Goal: Task Accomplishment & Management: Manage account settings

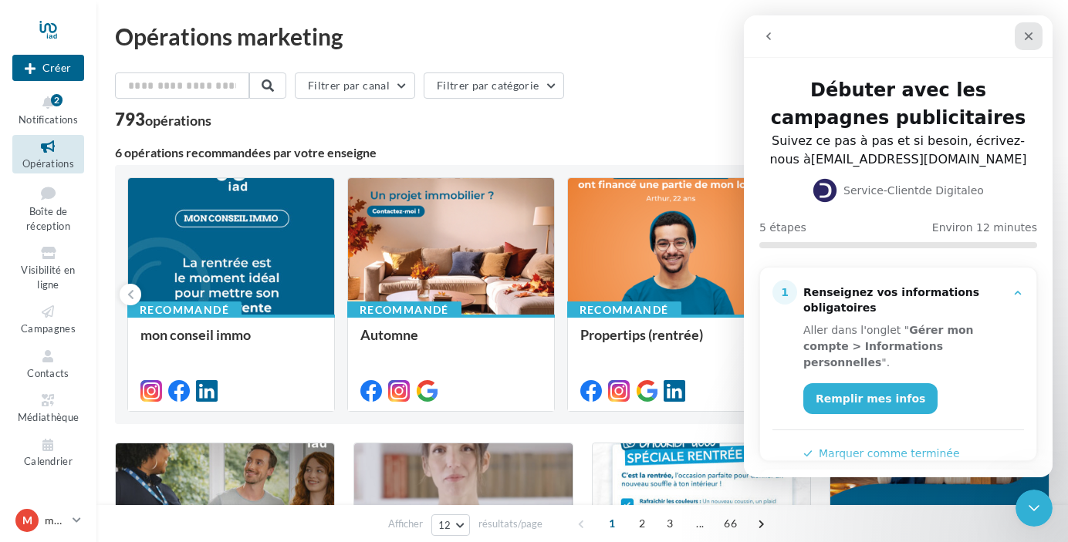
click at [1026, 32] on icon "Fermer" at bounding box center [1028, 36] width 12 height 12
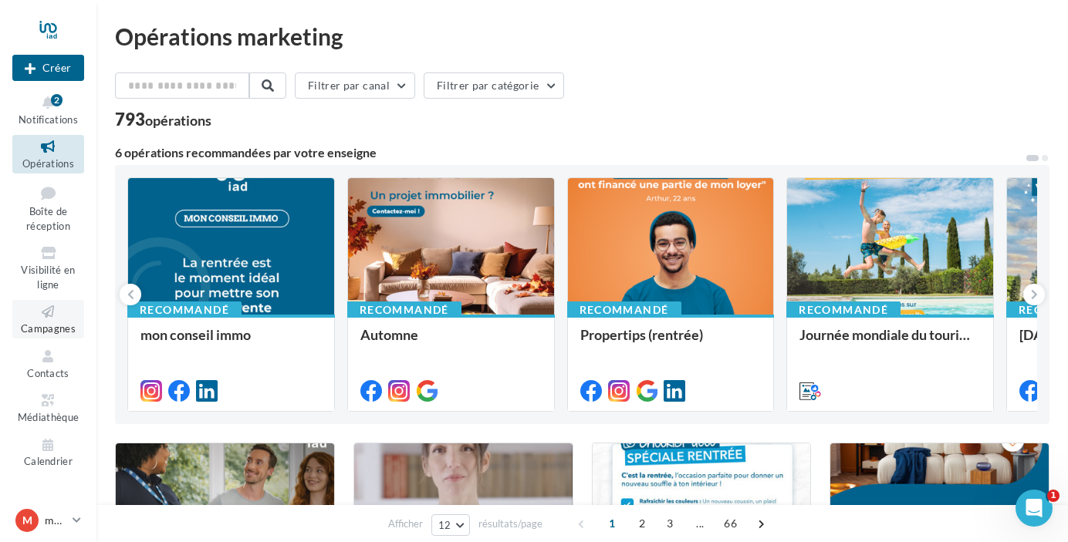
click at [45, 325] on span "Campagnes" at bounding box center [48, 328] width 55 height 12
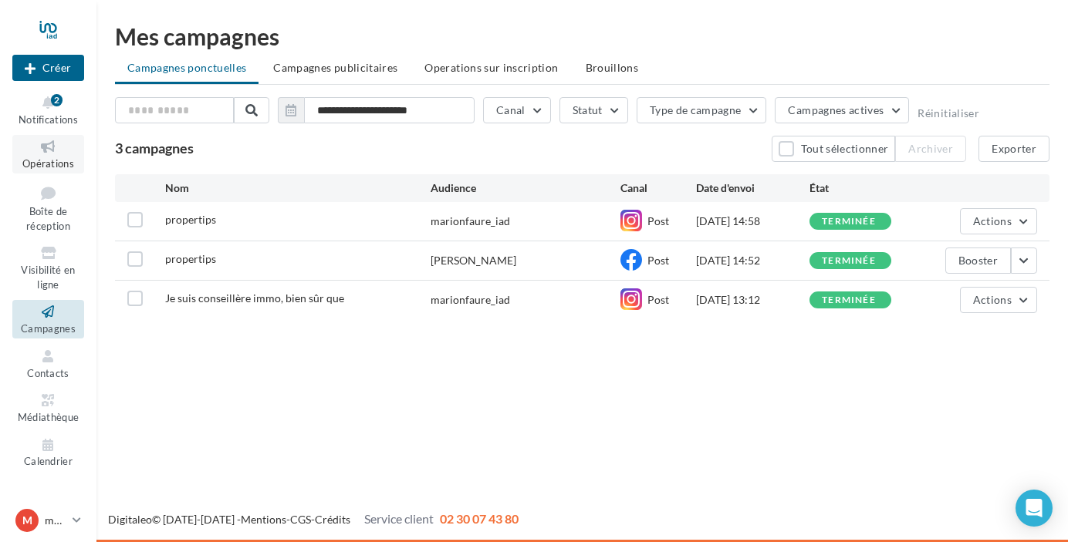
click at [42, 150] on icon at bounding box center [48, 147] width 62 height 18
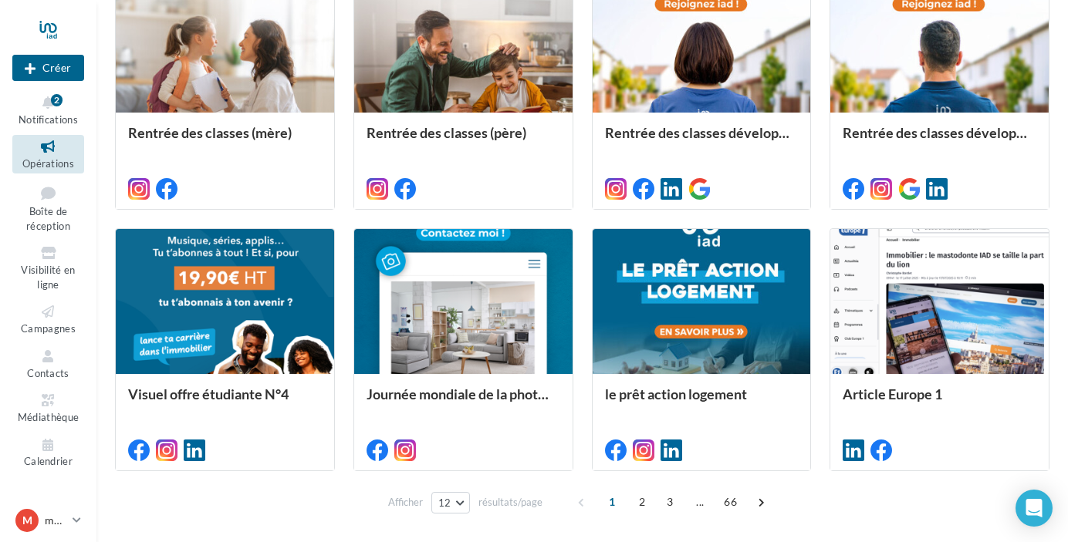
scroll to position [795, 0]
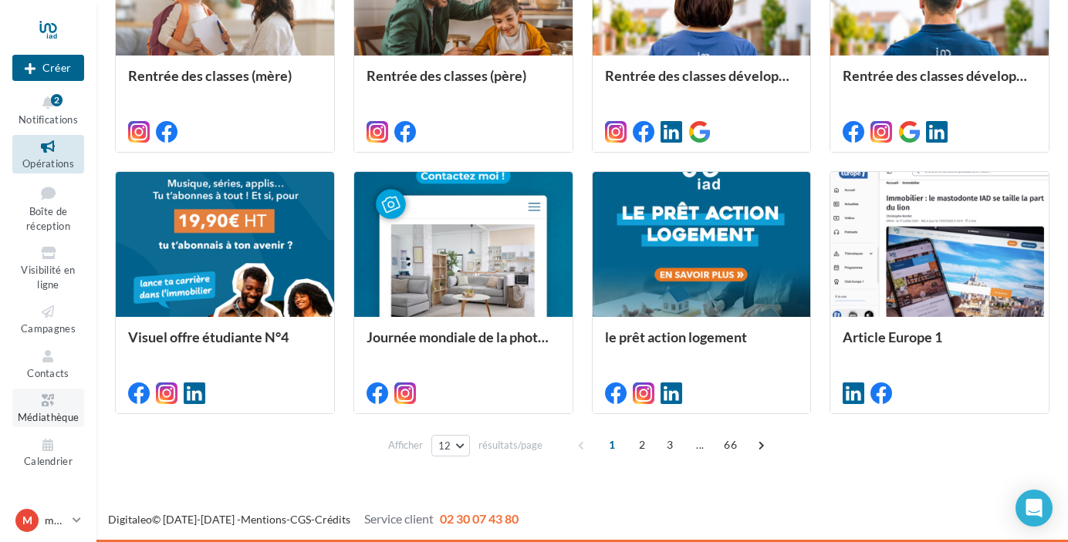
click at [49, 412] on span "Médiathèque" at bounding box center [49, 417] width 62 height 12
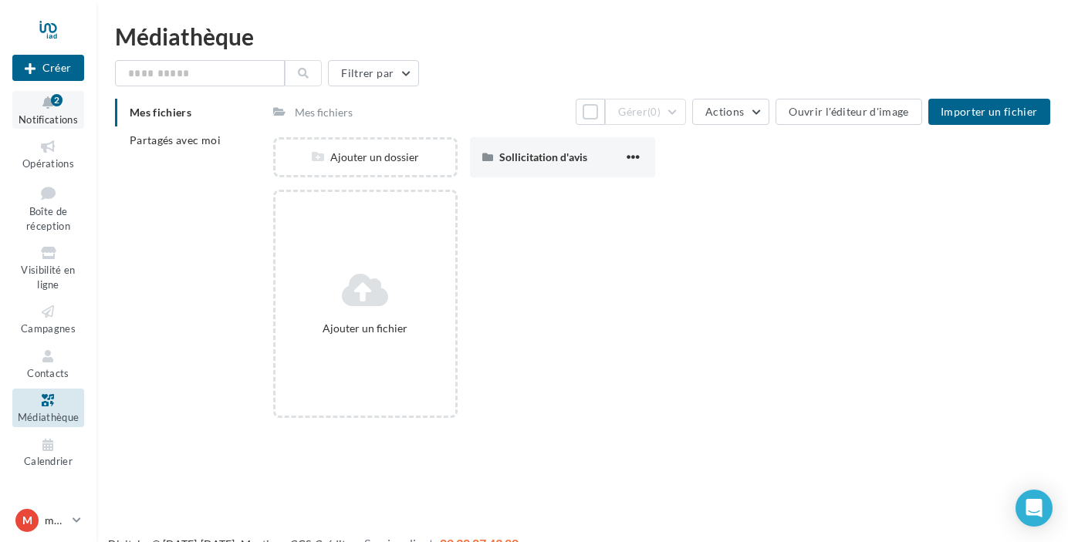
click at [51, 103] on div "2" at bounding box center [57, 100] width 12 height 12
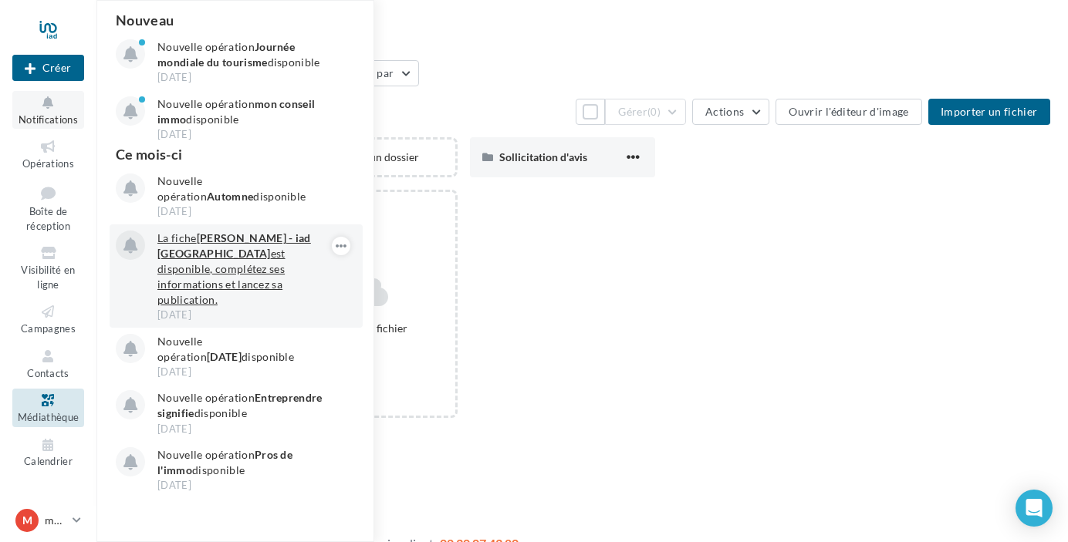
click at [183, 253] on p "La fiche Marion FAURÉ - iad France est disponible, complétez ses informations e…" at bounding box center [246, 269] width 179 height 77
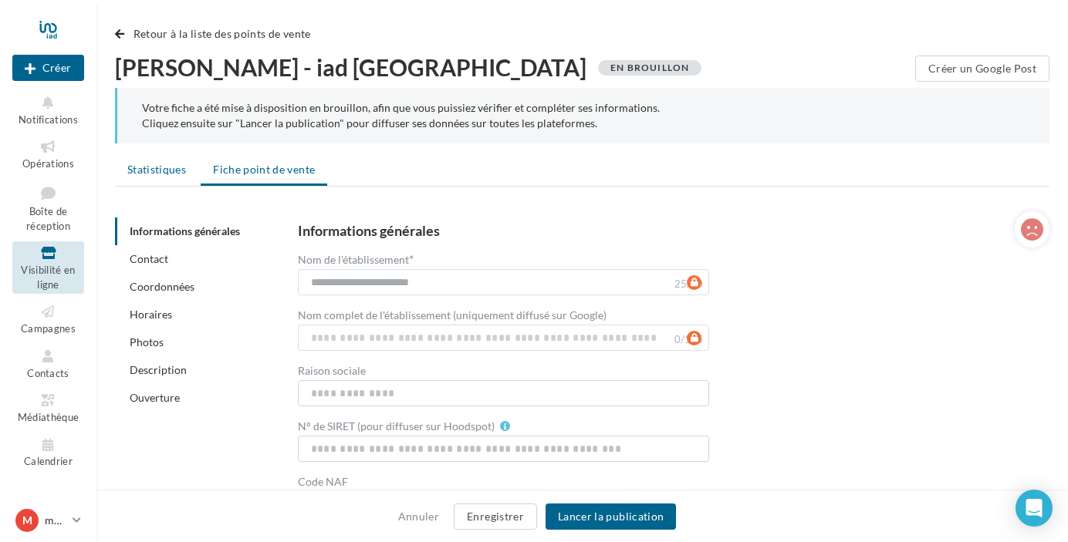
click at [170, 171] on span "Statistiques" at bounding box center [156, 169] width 59 height 13
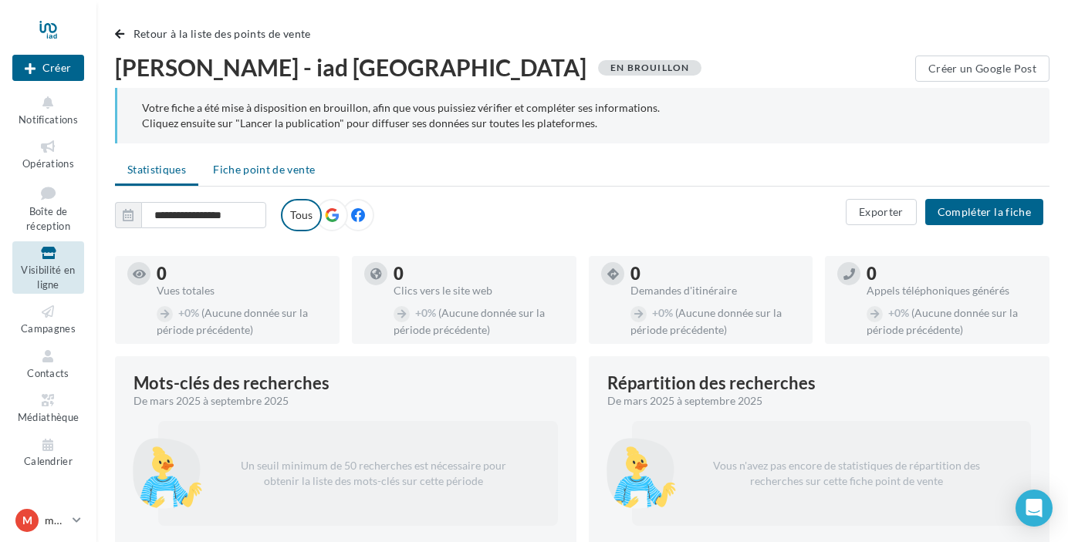
click at [269, 174] on span "Fiche point de vente" at bounding box center [264, 169] width 102 height 13
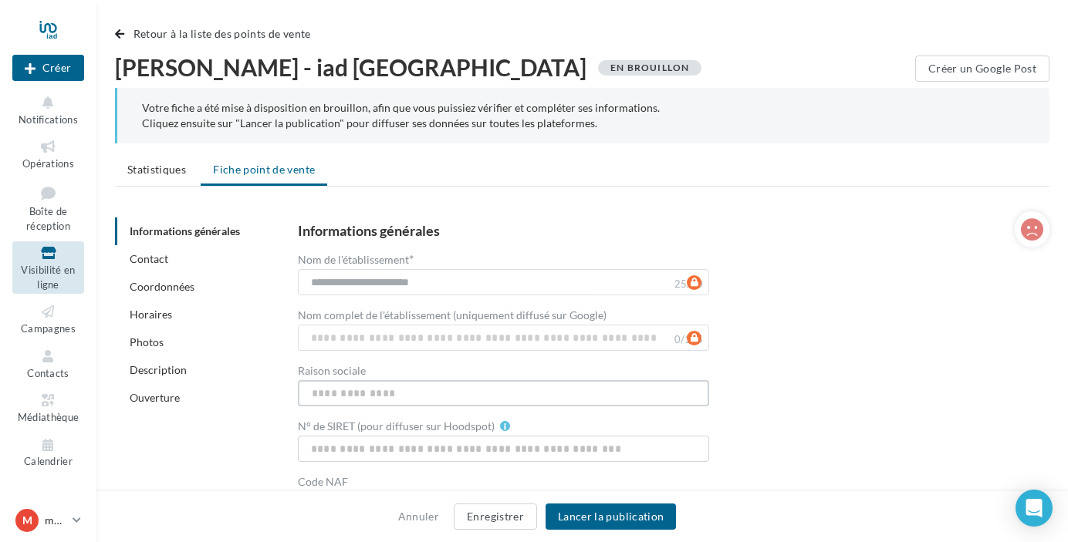
click at [351, 396] on input "Raison sociale" at bounding box center [504, 393] width 412 height 26
click at [877, 433] on div "**********" at bounding box center [661, 426] width 727 height 405
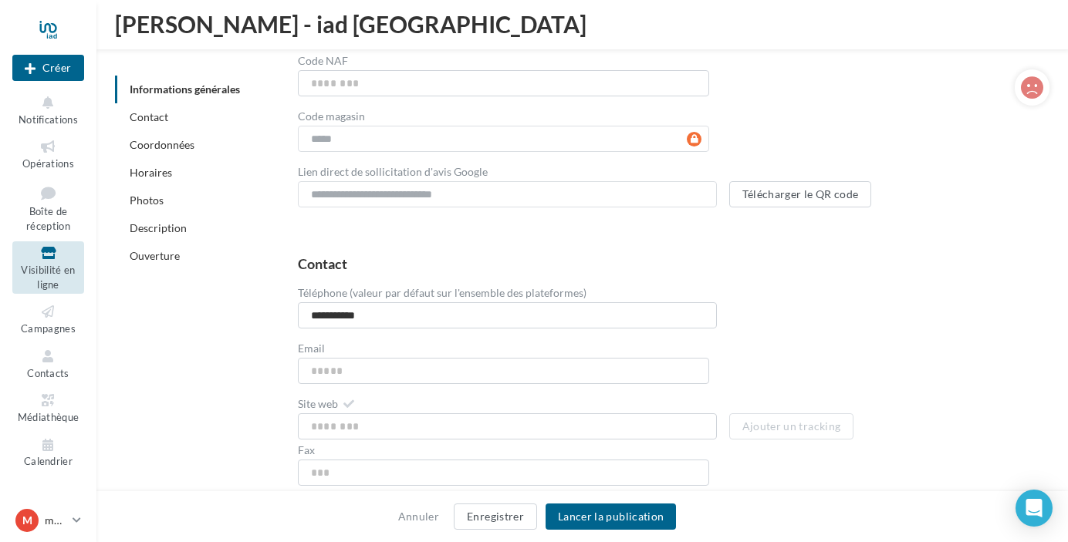
scroll to position [471, 0]
click at [467, 376] on input "Email" at bounding box center [504, 369] width 412 height 26
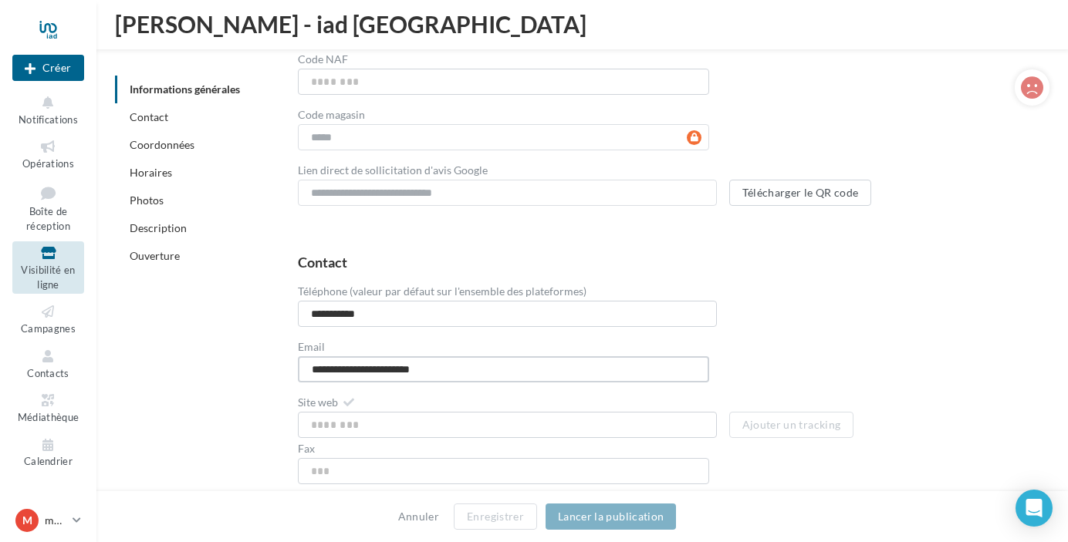
type input "**********"
click at [461, 409] on div "Site web" at bounding box center [507, 416] width 419 height 43
click at [798, 338] on div "**********" at bounding box center [661, 375] width 727 height 241
click at [662, 312] on input "**********" at bounding box center [507, 314] width 419 height 26
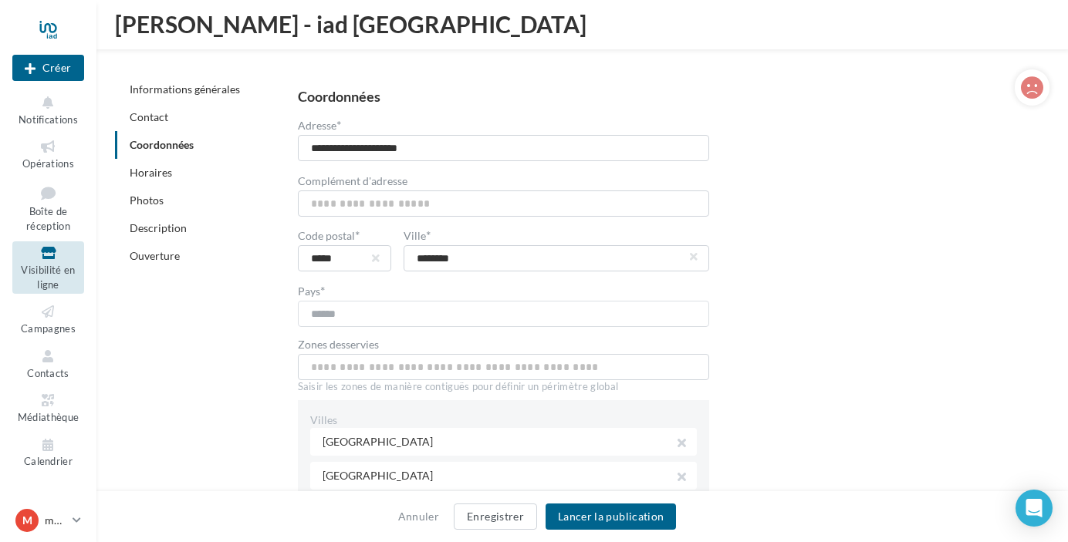
scroll to position [920, 0]
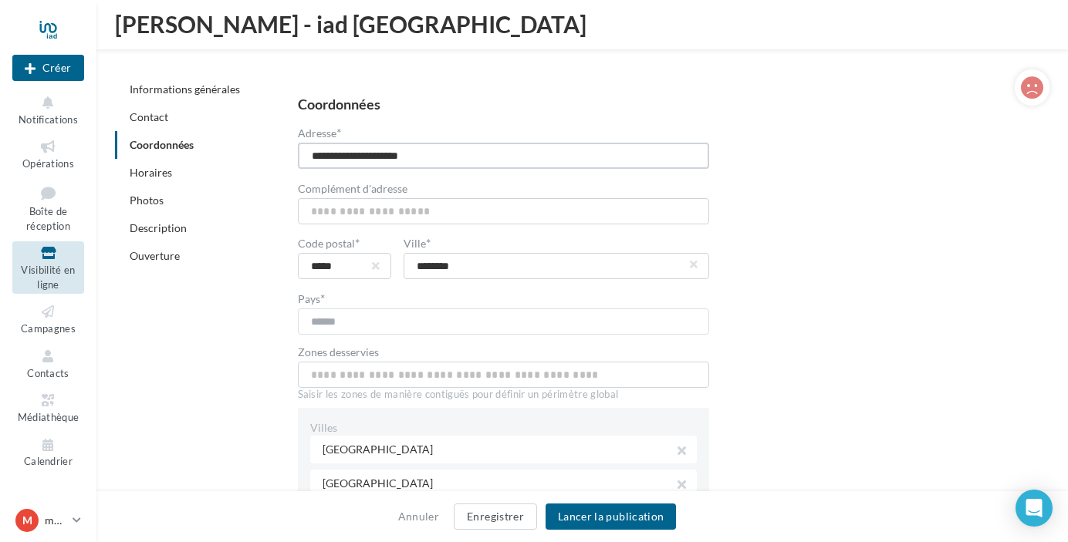
drag, startPoint x: 441, startPoint y: 159, endPoint x: 462, endPoint y: 154, distance: 21.3
click at [464, 156] on input "**********" at bounding box center [504, 156] width 412 height 26
click at [872, 277] on div "**********" at bounding box center [661, 317] width 727 height 441
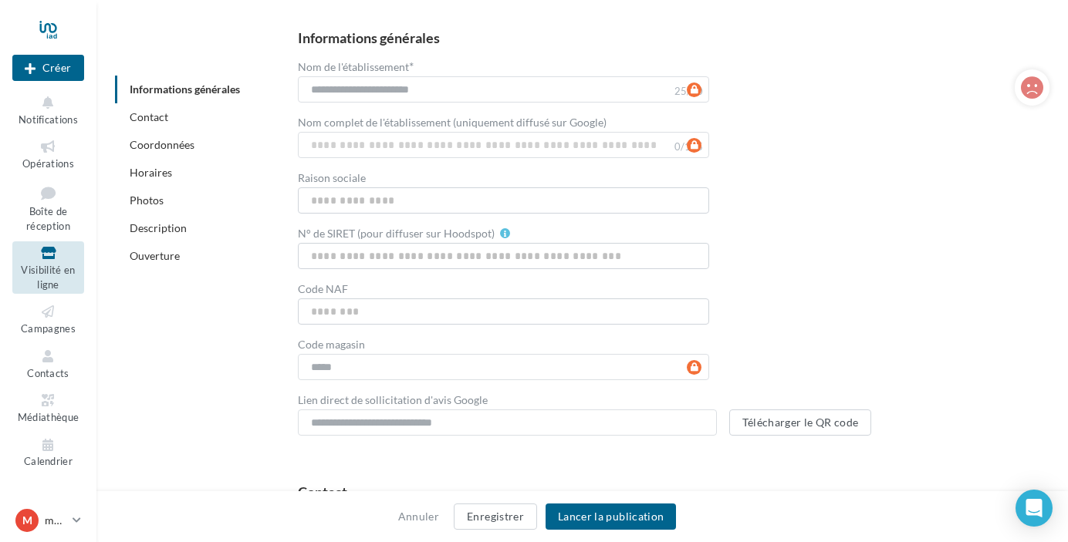
scroll to position [121, 0]
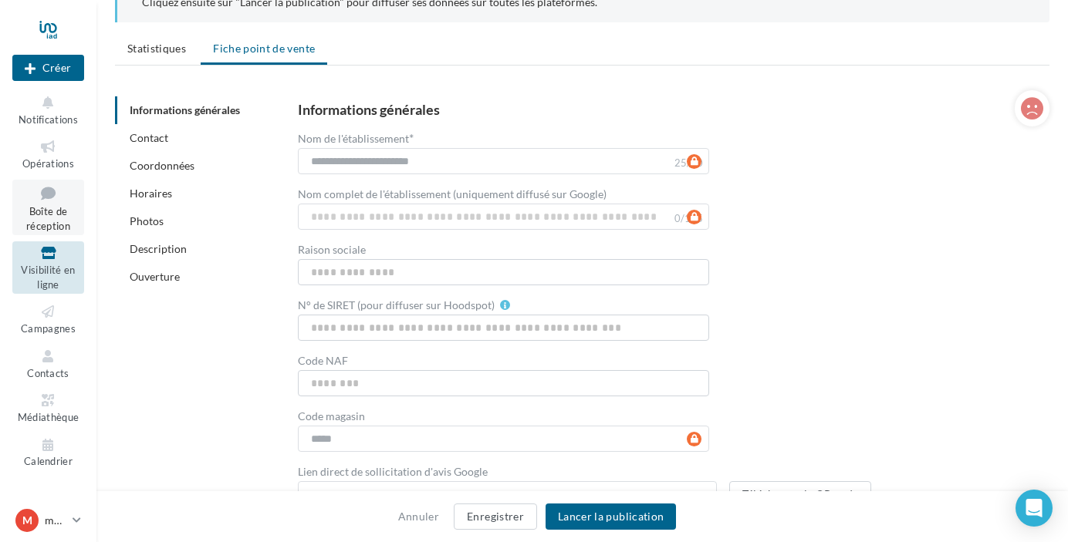
click at [55, 218] on link "Boîte de réception" at bounding box center [48, 208] width 72 height 56
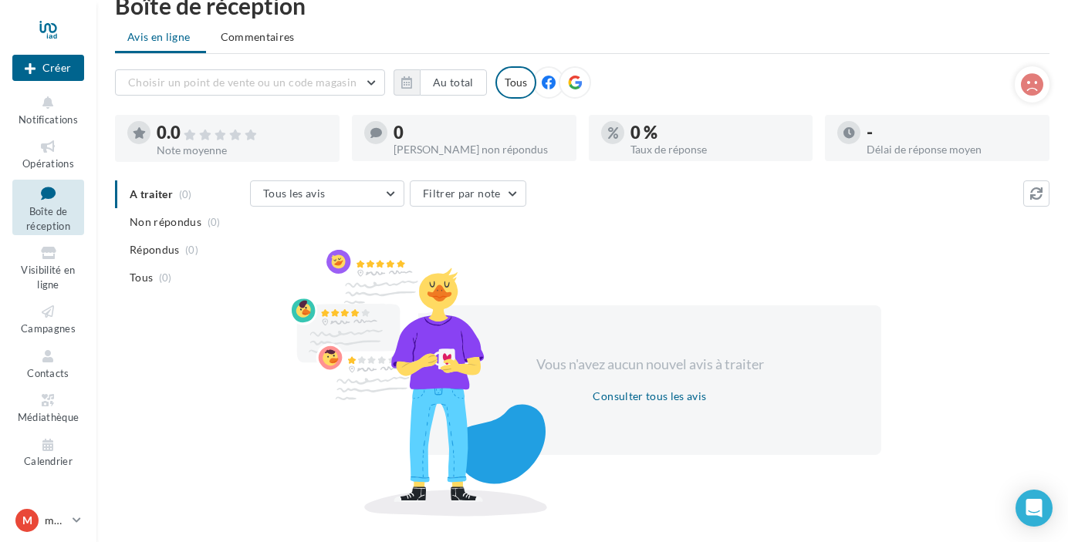
scroll to position [66, 0]
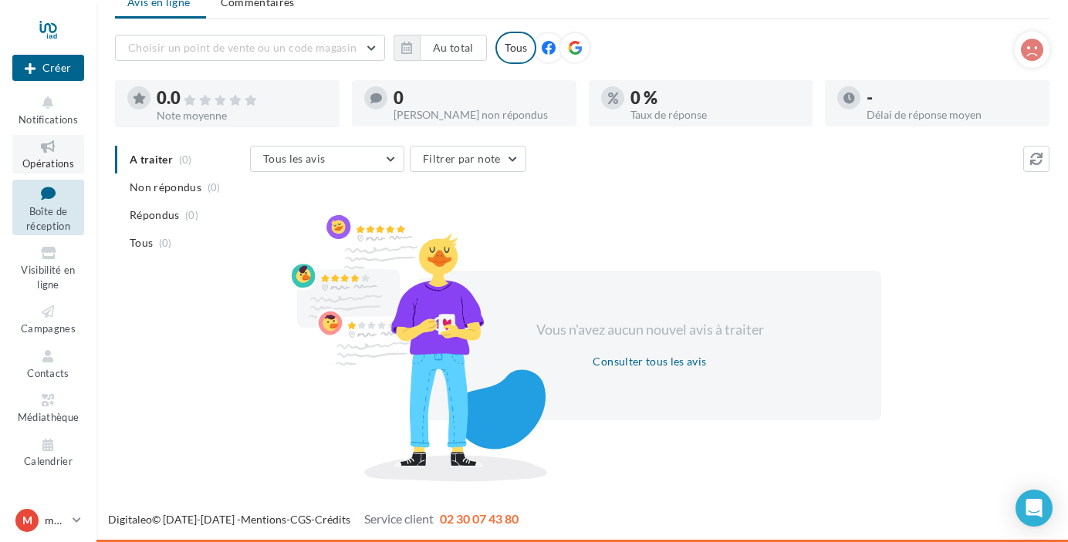
click at [46, 159] on span "Opérations" at bounding box center [48, 163] width 52 height 12
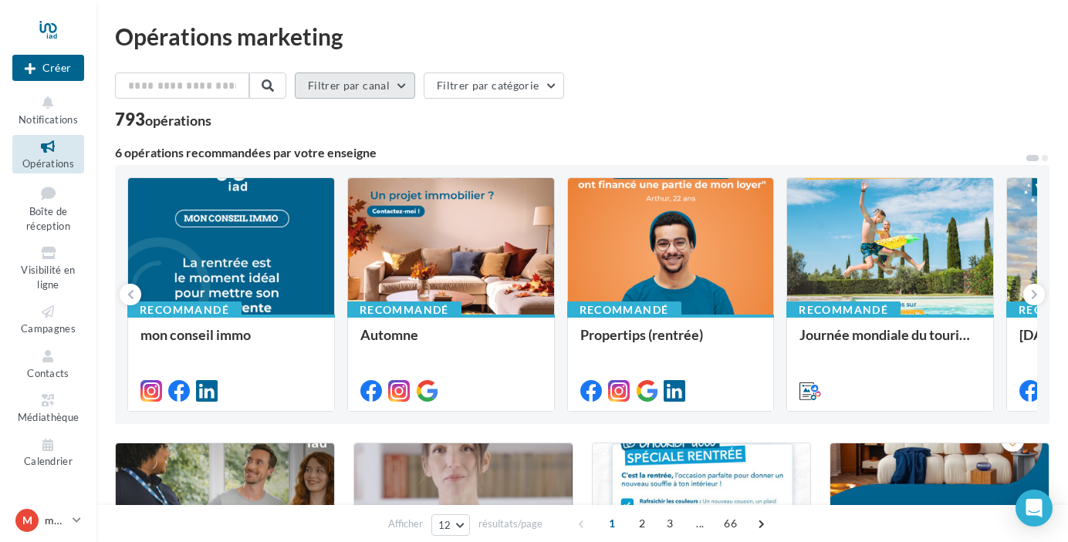
click at [393, 89] on button "Filtrer par canal" at bounding box center [355, 86] width 120 height 26
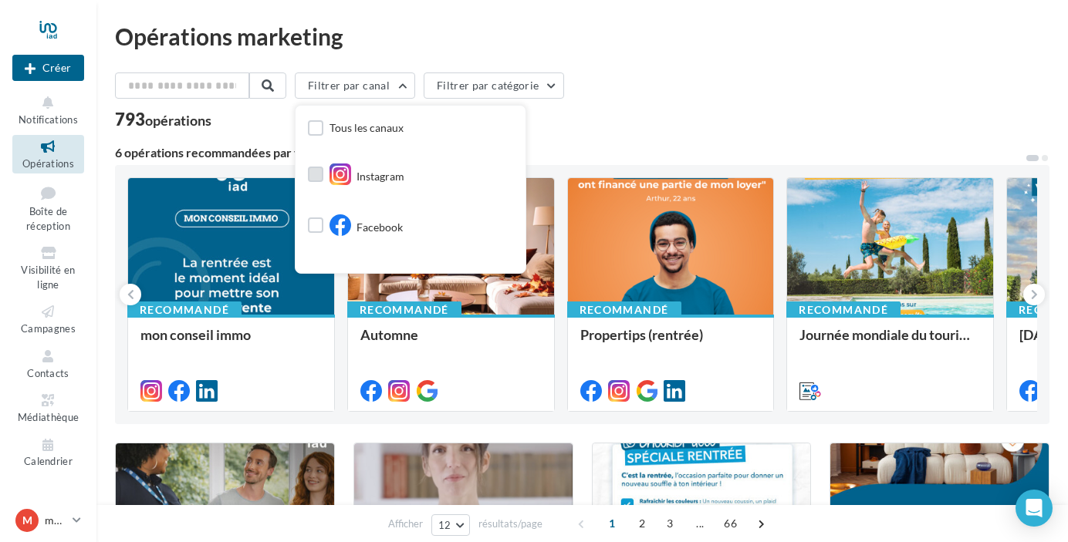
click at [318, 174] on label at bounding box center [315, 174] width 15 height 15
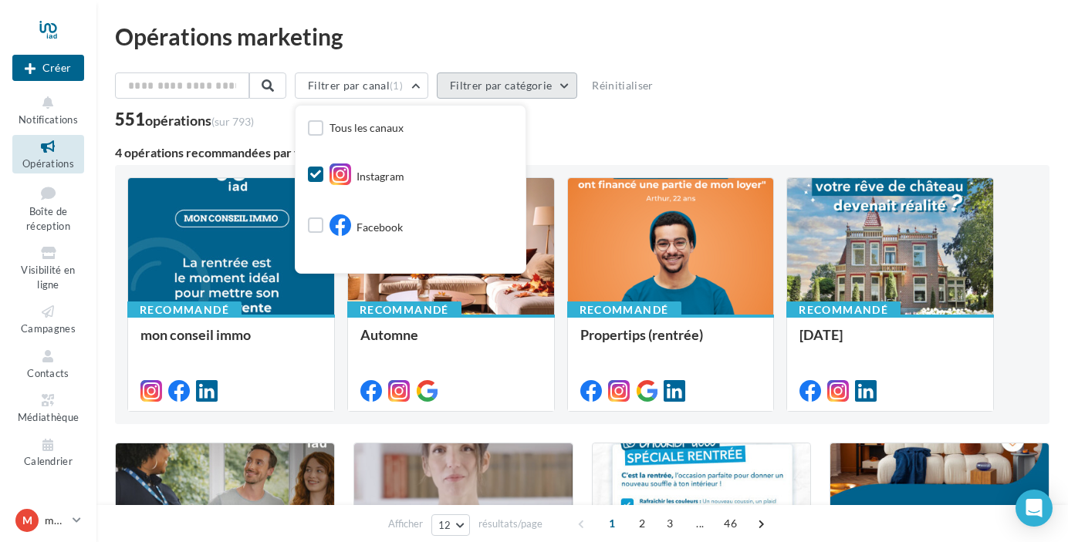
click at [565, 83] on button "Filtrer par catégorie" at bounding box center [507, 86] width 140 height 26
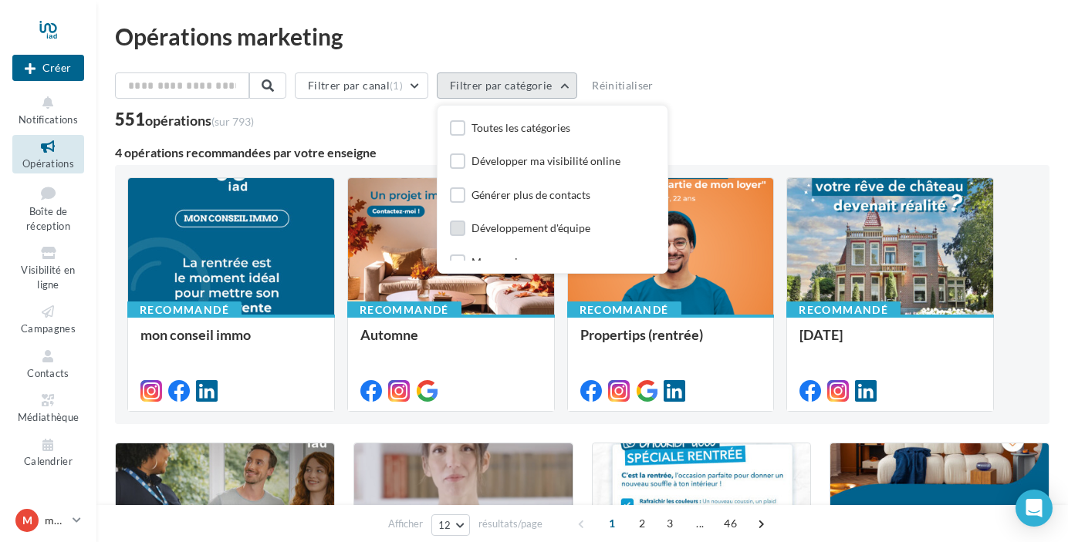
scroll to position [1, 0]
click at [460, 160] on label at bounding box center [457, 160] width 15 height 15
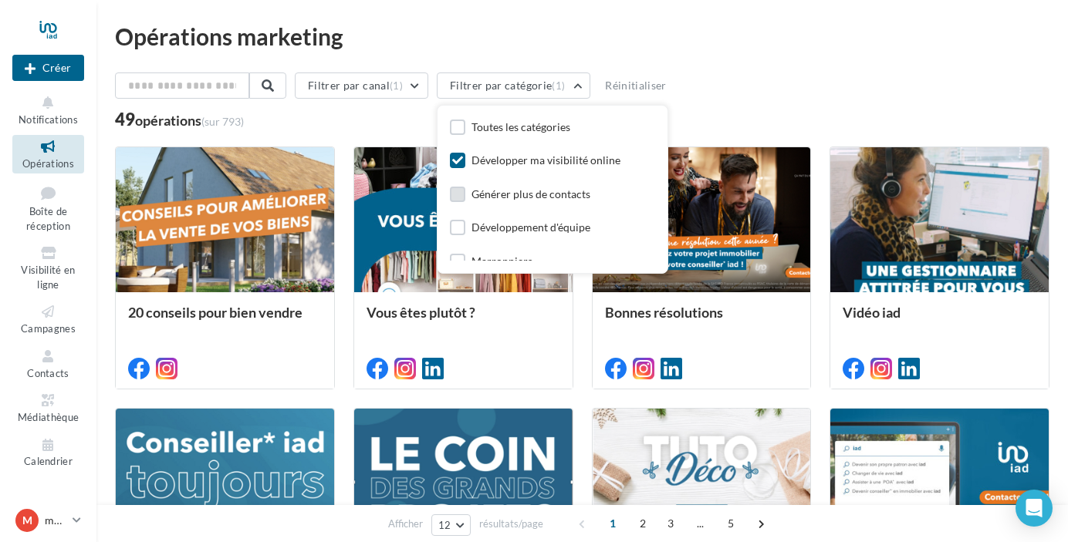
click at [464, 194] on label at bounding box center [457, 194] width 15 height 15
click at [776, 70] on div "Opérations marketing Filtrer par canal (1) Filtrer par catégorie (2) Toutes les…" at bounding box center [582, 493] width 934 height 937
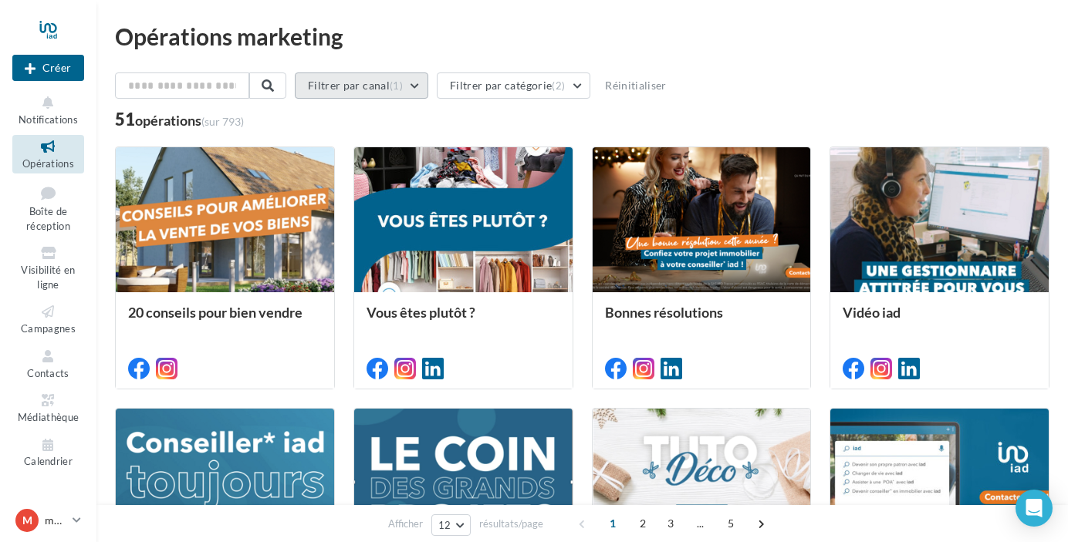
click at [425, 88] on button "Filtrer par canal (1)" at bounding box center [361, 86] width 133 height 26
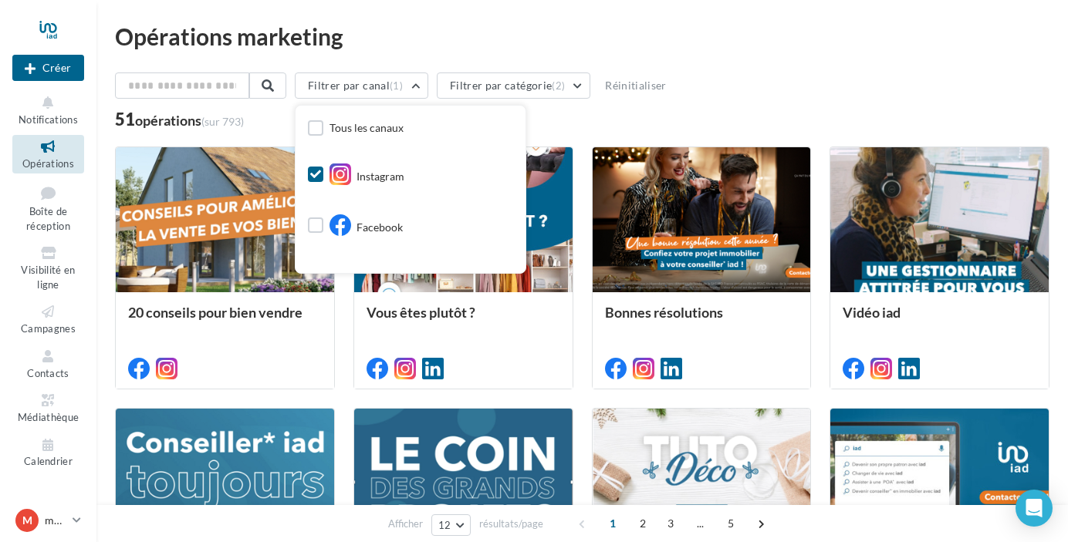
click at [693, 85] on div "Filtrer par canal (1) Tous les canaux Instagram Facebook Post LinkedIn Google P…" at bounding box center [582, 89] width 934 height 32
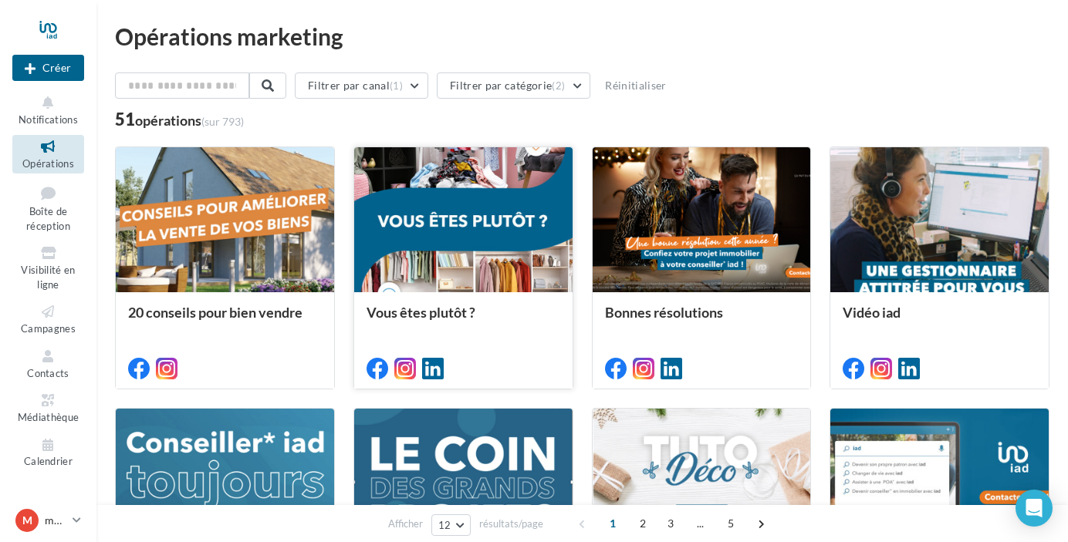
click at [464, 225] on div at bounding box center [463, 220] width 218 height 147
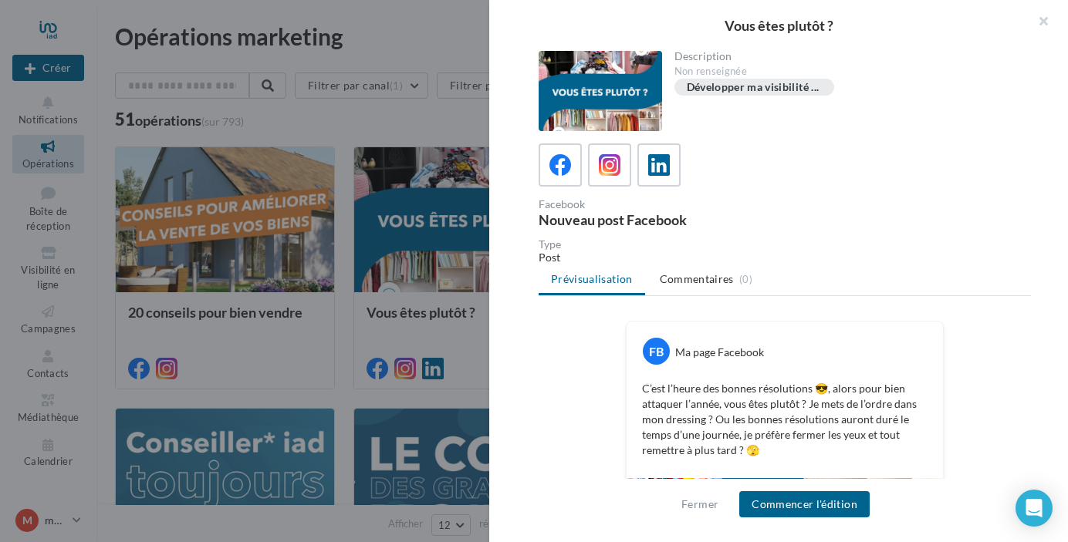
click at [444, 41] on div at bounding box center [534, 271] width 1068 height 542
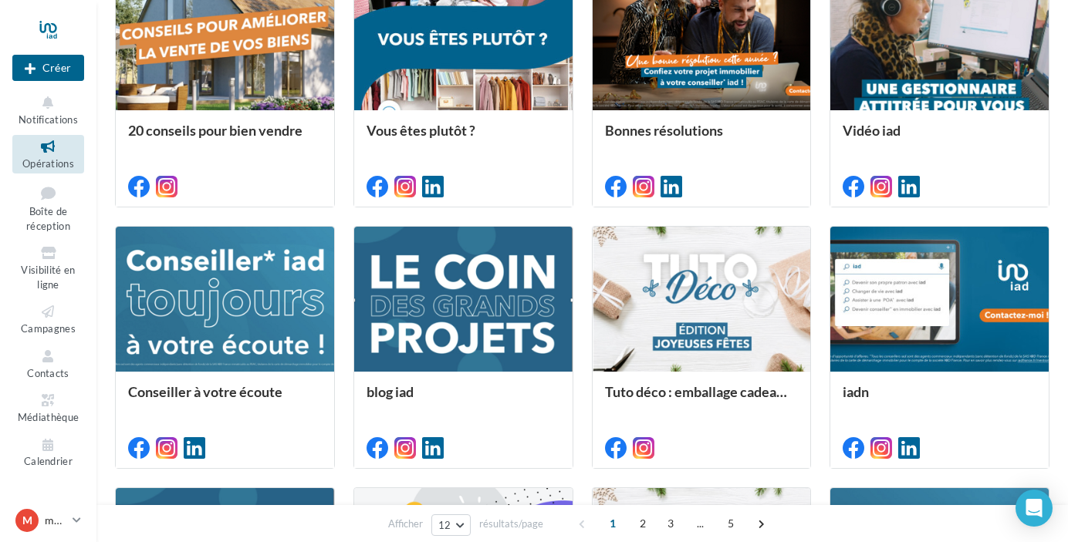
scroll to position [188, 0]
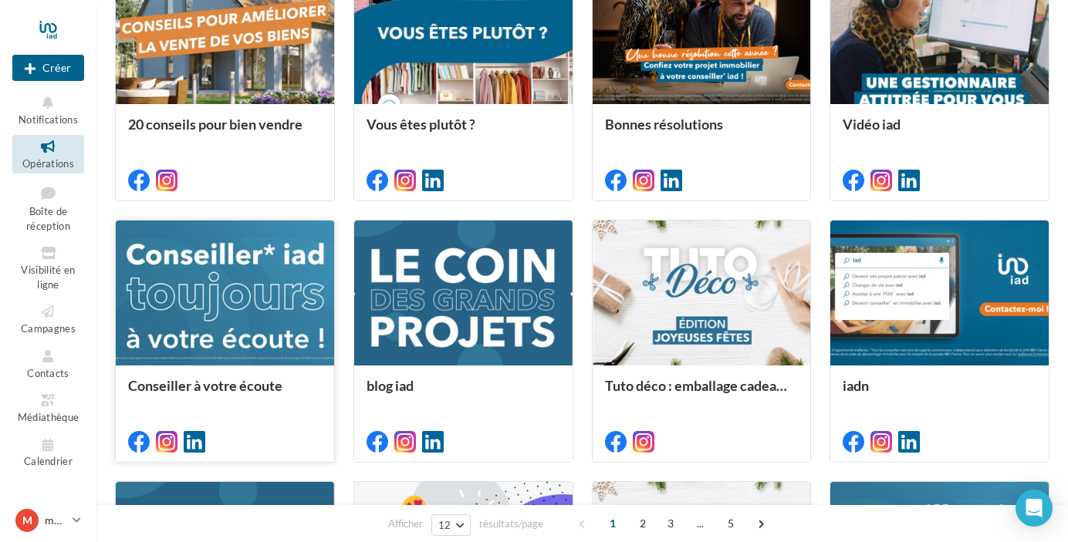
click at [231, 289] on div at bounding box center [225, 294] width 218 height 147
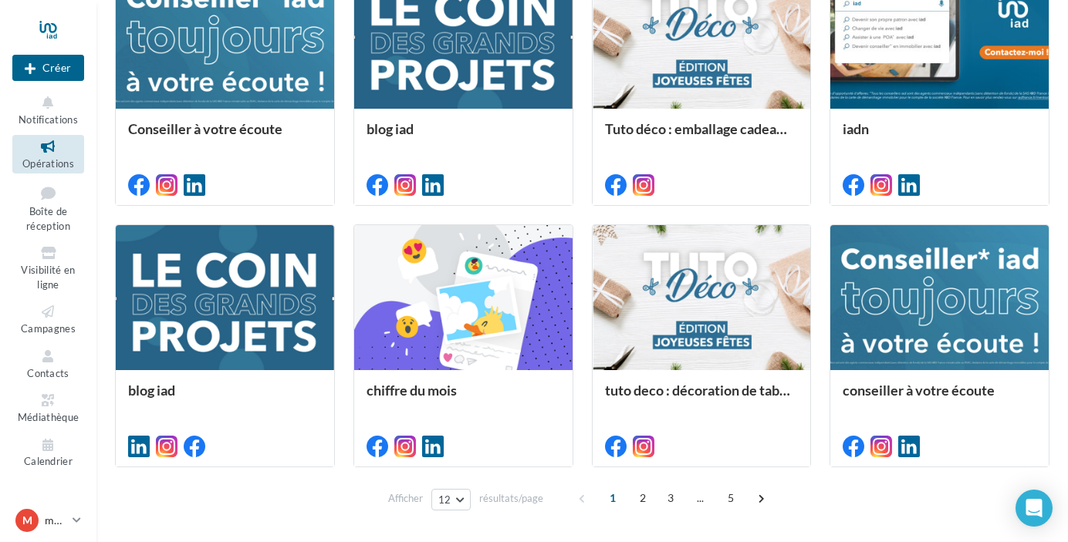
scroll to position [498, 0]
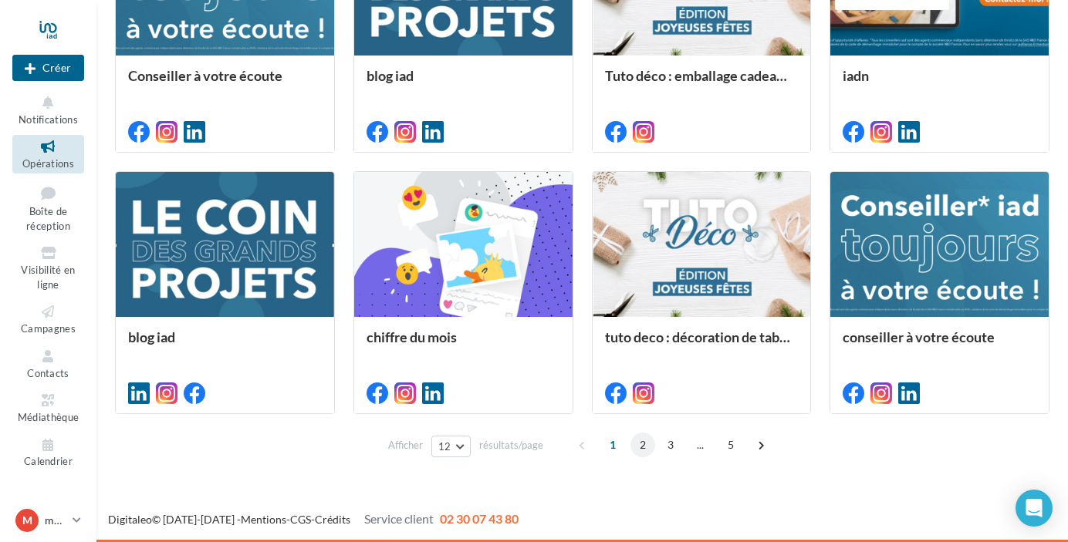
click at [642, 444] on span "2" at bounding box center [642, 445] width 25 height 25
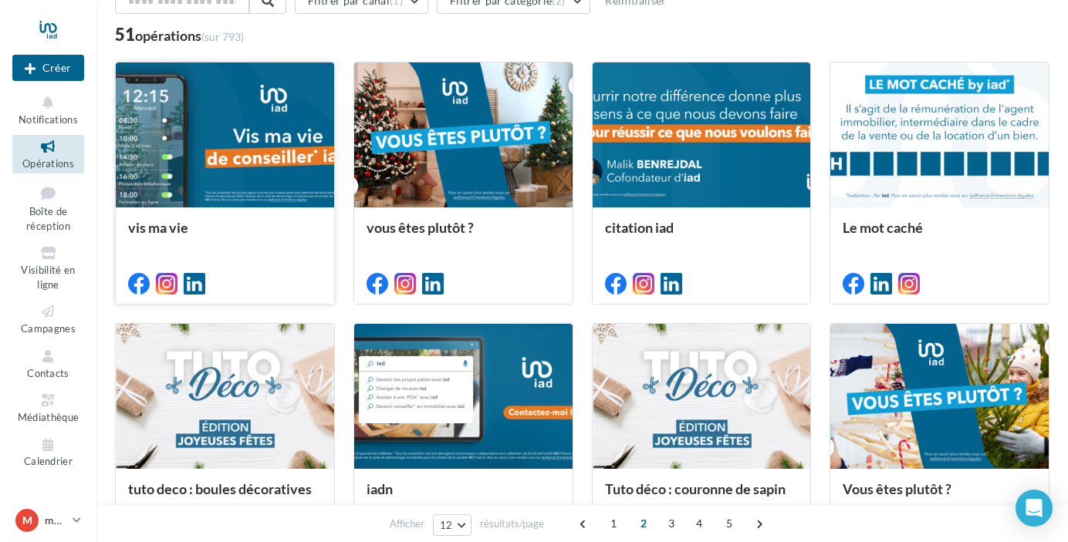
click at [203, 175] on div at bounding box center [225, 135] width 218 height 147
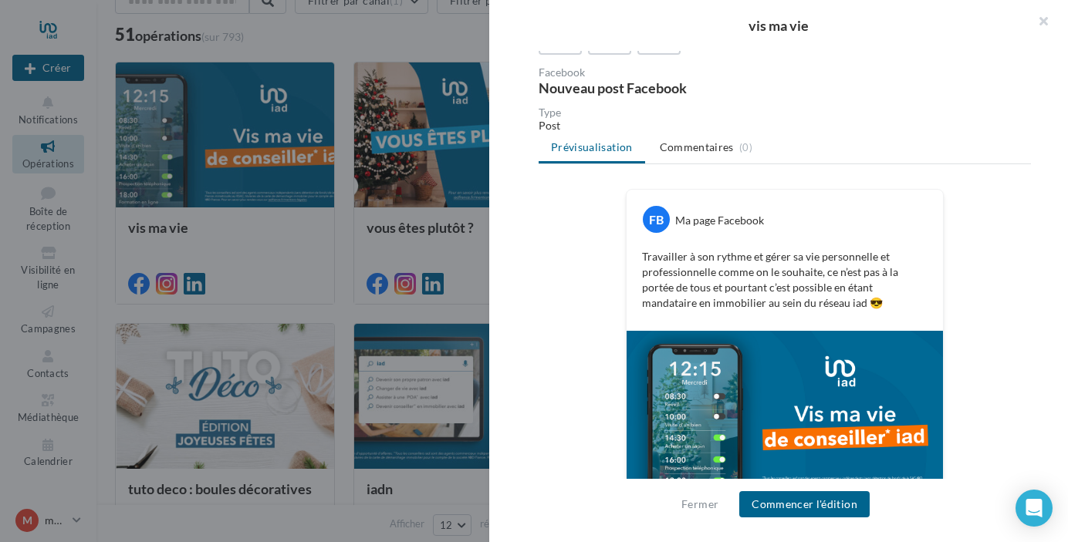
scroll to position [157, 0]
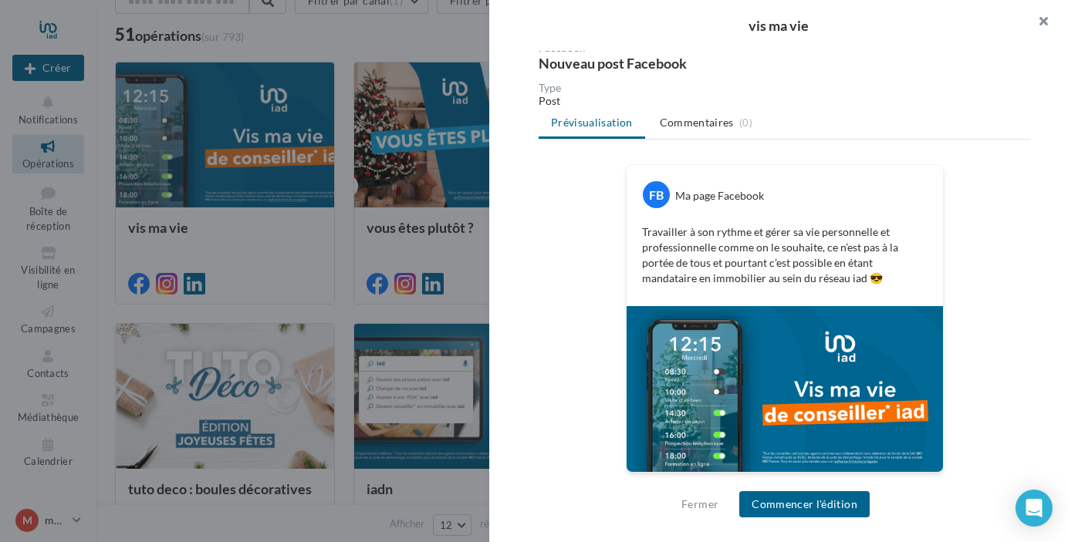
click at [1040, 19] on button "button" at bounding box center [1037, 23] width 62 height 46
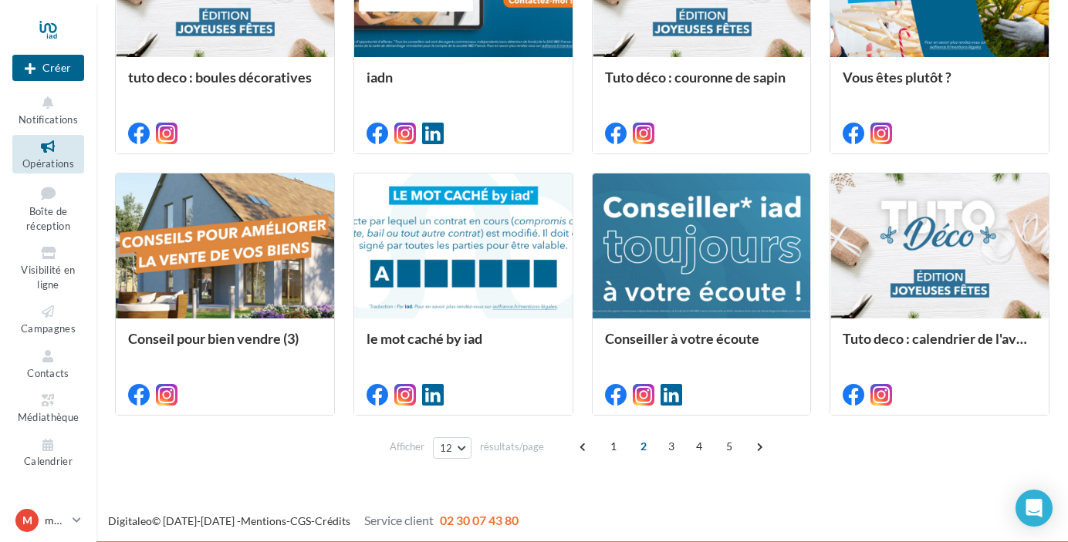
scroll to position [498, 0]
